Goal: Entertainment & Leisure: Consume media (video, audio)

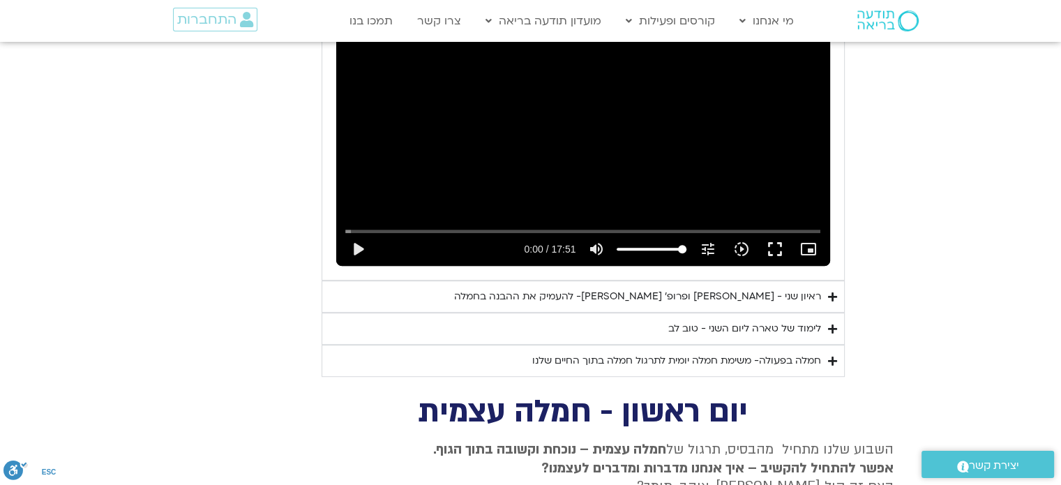
scroll to position [883, 0]
click at [794, 289] on div "ראיון שני - [PERSON_NAME] ופרופ׳ [PERSON_NAME]- להעמיק את ההבנה בחמלה" at bounding box center [637, 297] width 367 height 17
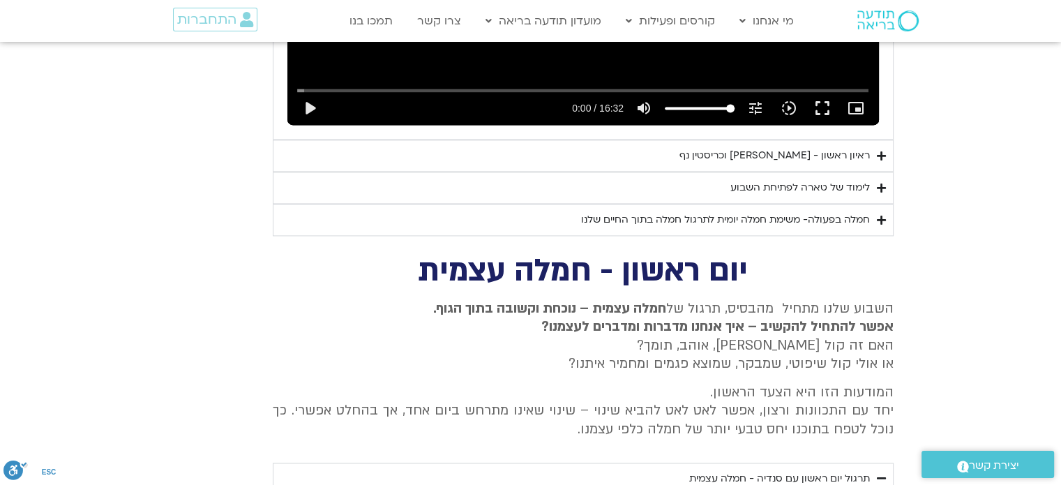
scroll to position [2040, 0]
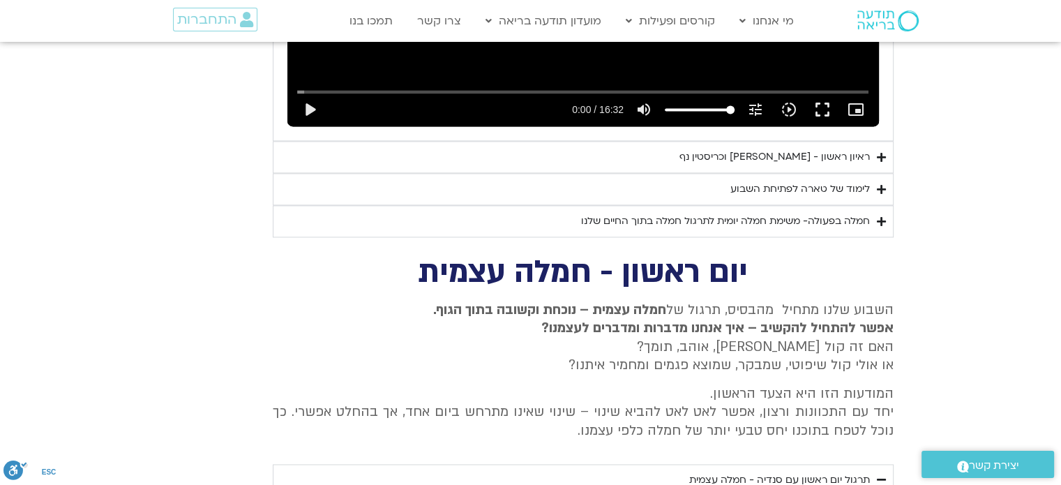
click at [853, 181] on div "לימוד של טארה לפתיחת השבוע" at bounding box center [799, 189] width 139 height 17
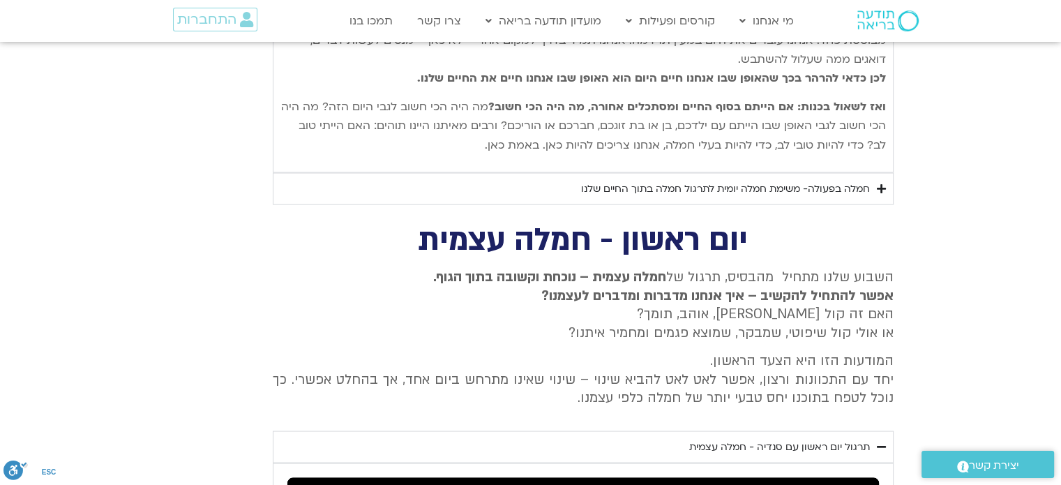
scroll to position [2507, 0]
click at [830, 179] on div "חמלה בפעולה- משימת חמלה יומית לתרגול חמלה בתוך החיים שלנו" at bounding box center [725, 187] width 289 height 17
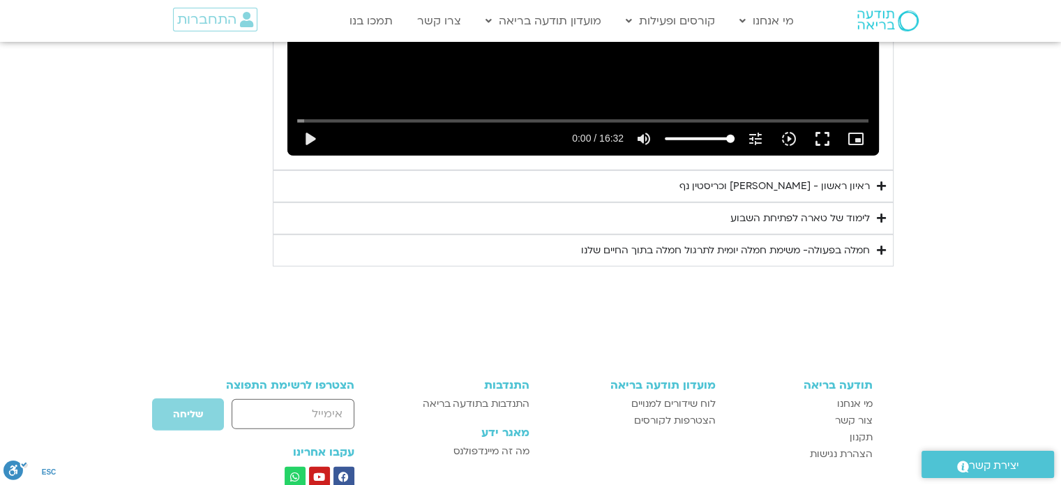
scroll to position [4065, 0]
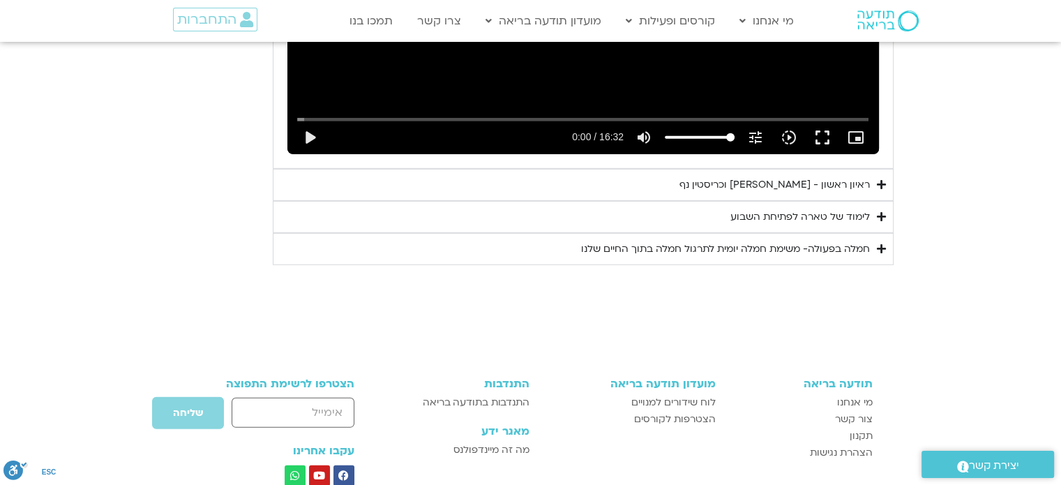
click at [842, 208] on div "לימוד של טארה לפתיחת השבוע" at bounding box center [799, 216] width 139 height 17
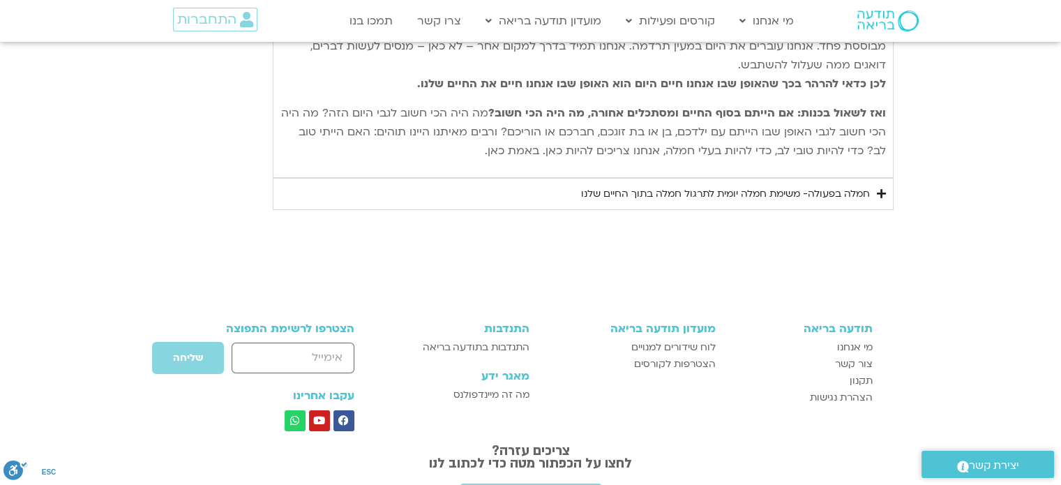
scroll to position [4557, 0]
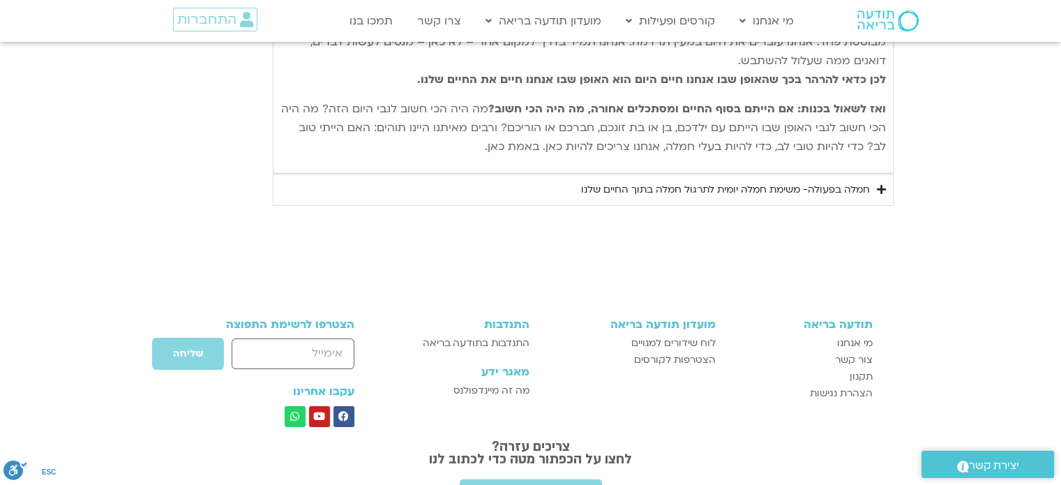
click at [812, 181] on div "חמלה בפעולה- משימת חמלה יומית לתרגול חמלה בתוך החיים שלנו" at bounding box center [725, 189] width 289 height 17
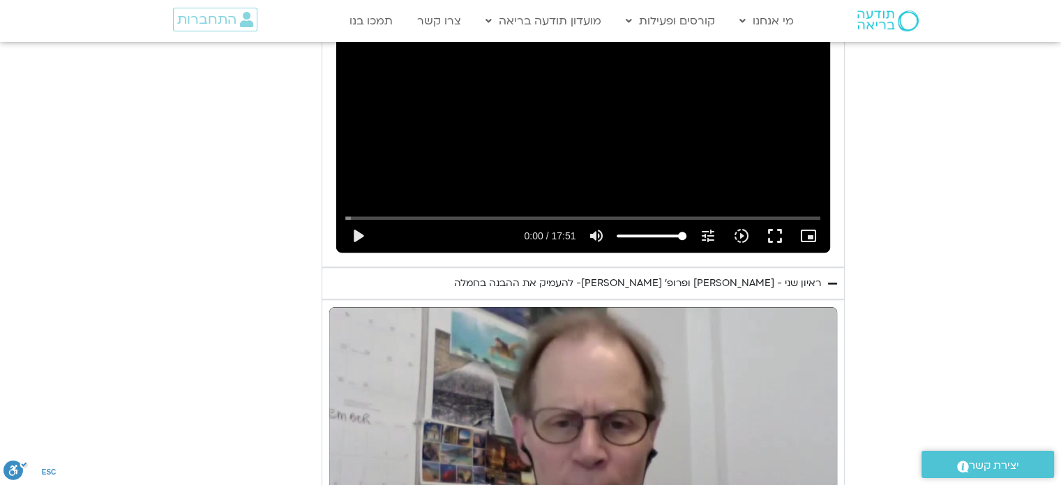
scroll to position [784, 0]
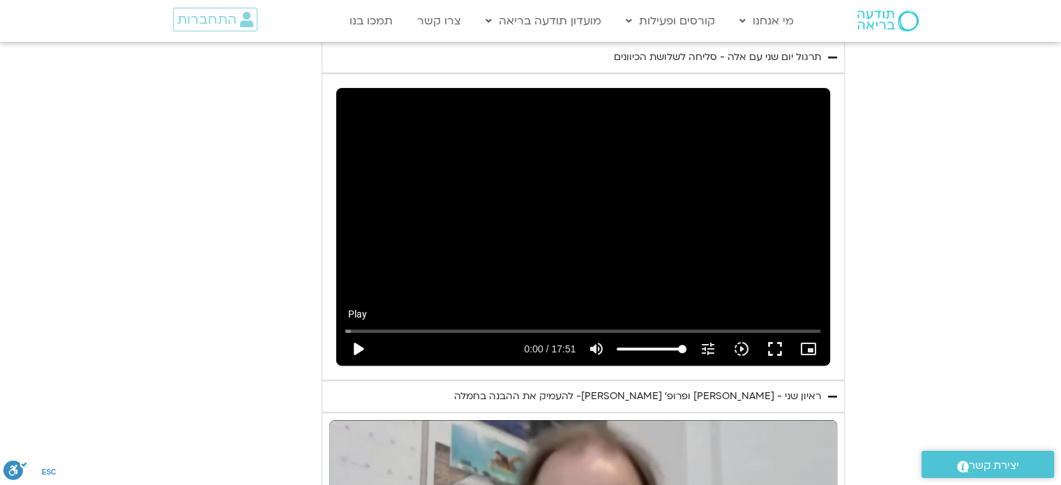
click at [367, 332] on button "play_arrow" at bounding box center [357, 348] width 33 height 33
click at [776, 334] on button "fullscreen" at bounding box center [773, 348] width 33 height 33
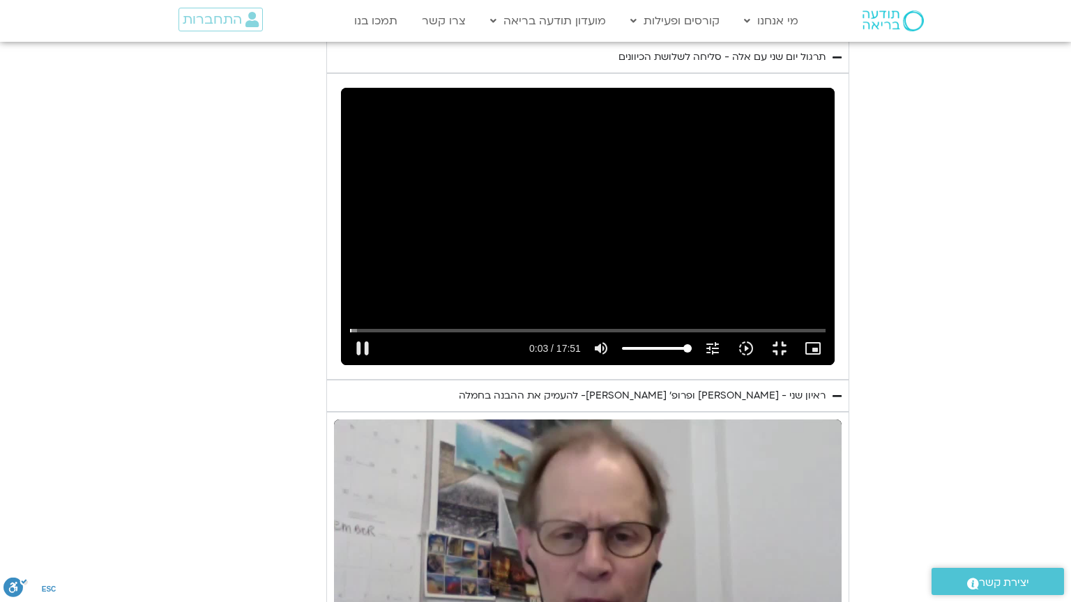
type input "3.896876"
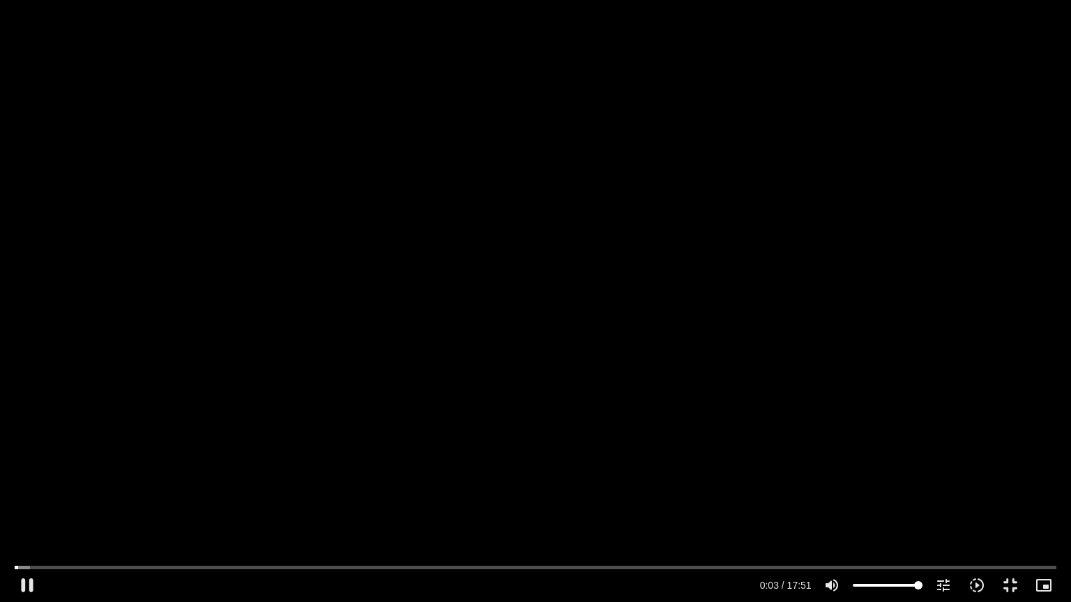
type input "67.4573863636364"
type input "4.155366"
type input "67.4573863636364"
click at [898, 583] on input "Volume" at bounding box center [888, 586] width 70 height 8
type input "5.228514"
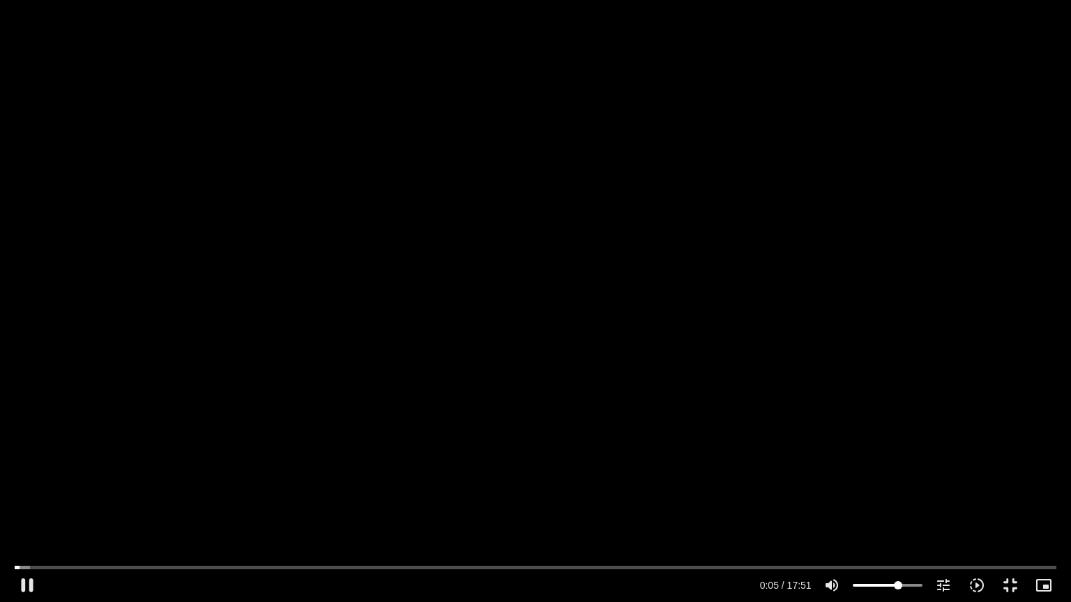
type input "49.2755681818182"
type input "5.496277"
type input "49.2755681818182"
click at [887, 585] on input "Volume" at bounding box center [888, 586] width 70 height 8
click at [273, 565] on input "Seek" at bounding box center [535, 567] width 1041 height 8
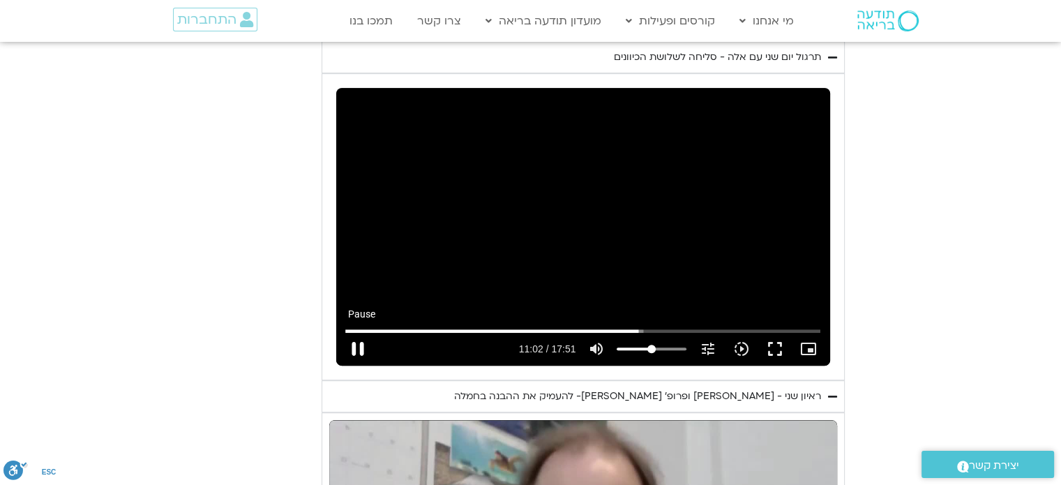
click at [358, 332] on button "pause" at bounding box center [357, 348] width 33 height 33
type input "662.40256"
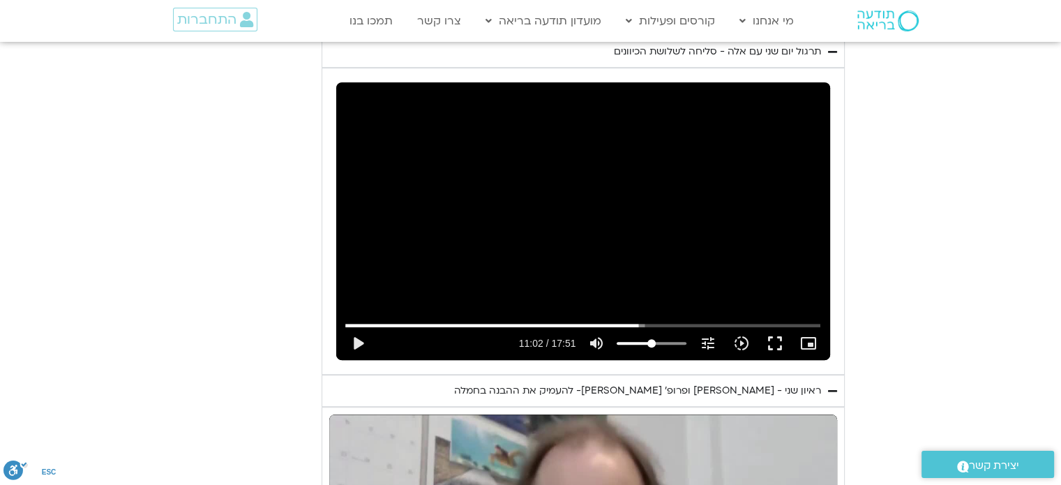
scroll to position [789, 0]
